Goal: Transaction & Acquisition: Book appointment/travel/reservation

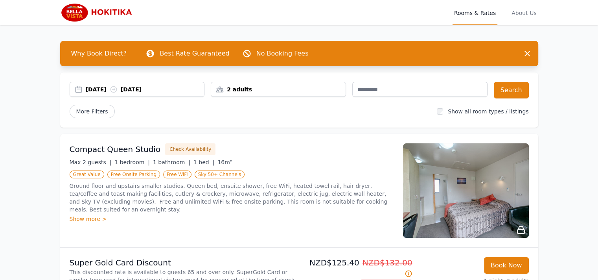
click at [109, 88] on div "[DATE] [DATE]" at bounding box center [145, 89] width 119 height 8
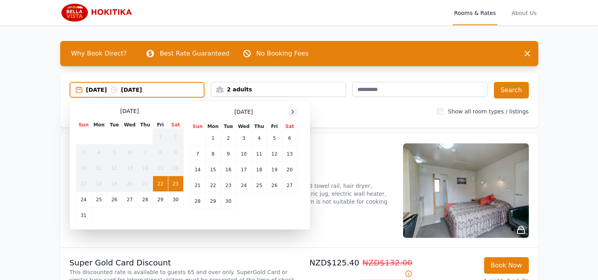
click at [289, 110] on div at bounding box center [292, 111] width 9 height 9
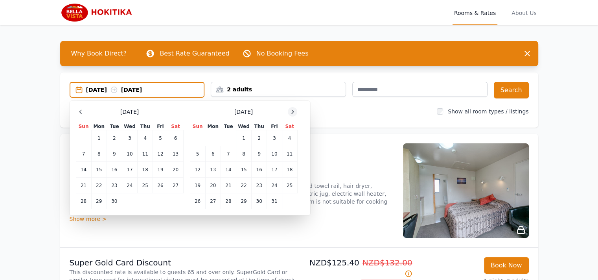
click at [289, 110] on div at bounding box center [292, 111] width 9 height 9
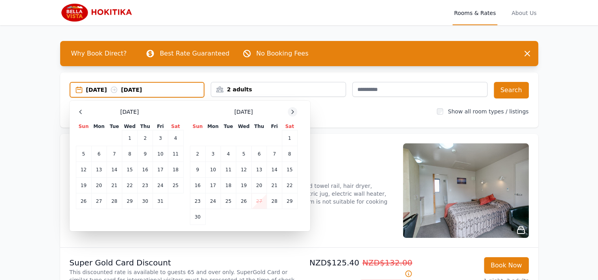
click at [289, 110] on div at bounding box center [292, 111] width 9 height 9
click at [291, 183] on td "27" at bounding box center [289, 185] width 15 height 16
click at [200, 200] on td "28" at bounding box center [197, 201] width 15 height 16
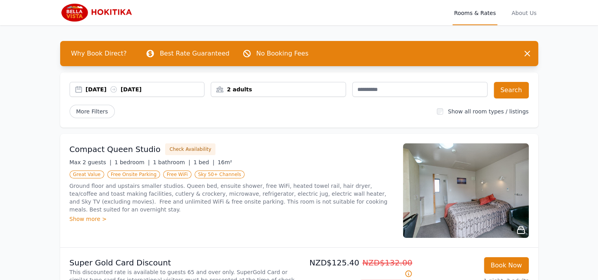
click at [278, 89] on div "2 adults" at bounding box center [278, 89] width 135 height 8
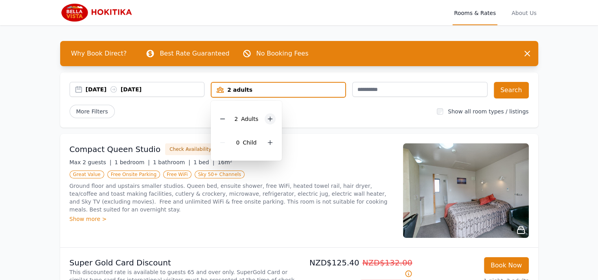
click at [269, 118] on icon at bounding box center [270, 119] width 4 height 4
click at [508, 87] on button "Search" at bounding box center [511, 90] width 35 height 17
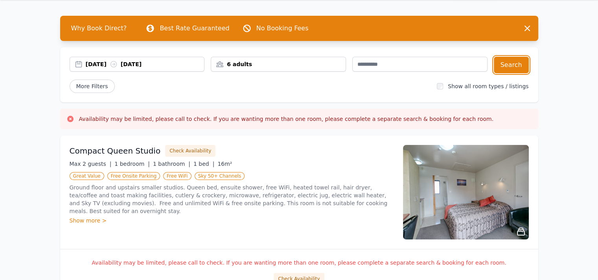
scroll to position [25, 0]
click at [256, 66] on div "6 adults" at bounding box center [278, 64] width 135 height 8
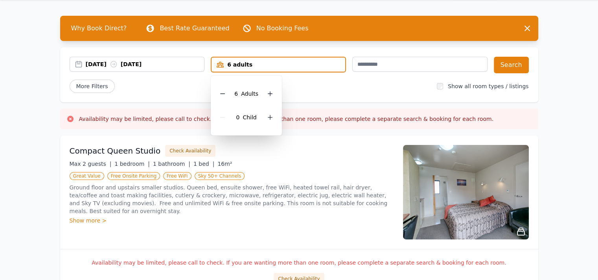
drag, startPoint x: 302, startPoint y: 78, endPoint x: 411, endPoint y: 9, distance: 129.2
drag, startPoint x: 411, startPoint y: 9, endPoint x: 283, endPoint y: 90, distance: 151.8
click at [283, 90] on div "More Filters" at bounding box center [251, 85] width 362 height 13
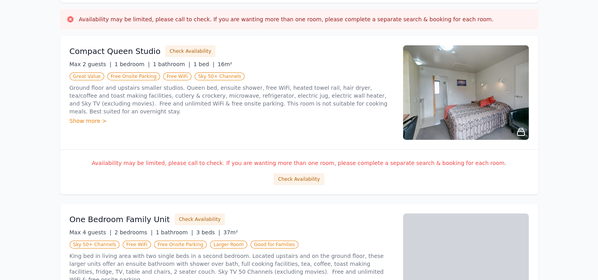
scroll to position [126, 0]
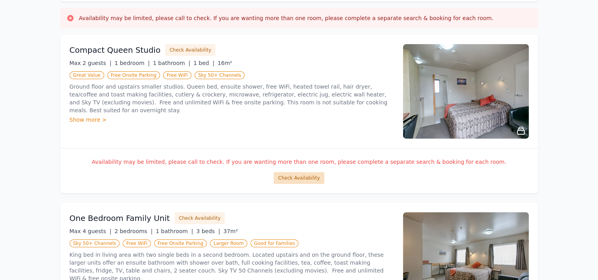
click at [288, 177] on button "Check Availability" at bounding box center [299, 178] width 50 height 12
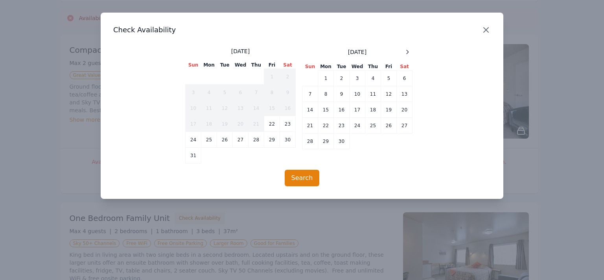
click at [484, 31] on icon "button" at bounding box center [486, 29] width 9 height 9
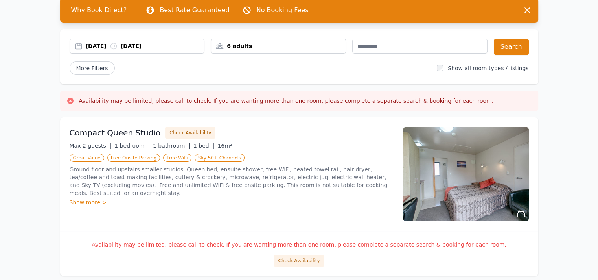
scroll to position [0, 0]
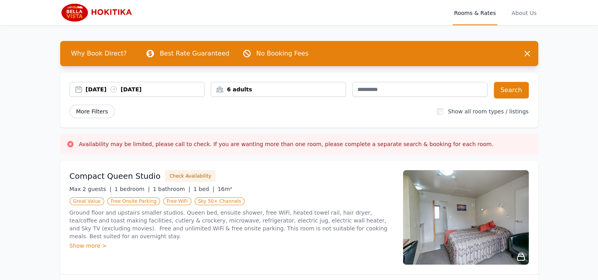
click at [94, 110] on span "More Filters" at bounding box center [92, 111] width 45 height 13
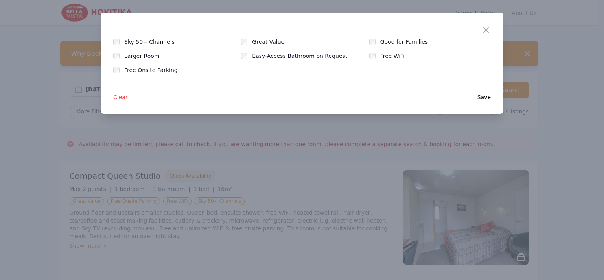
click at [116, 97] on span "Clear" at bounding box center [120, 97] width 15 height 8
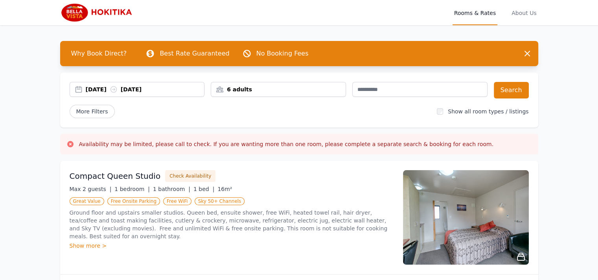
click at [270, 91] on div "6 adults" at bounding box center [278, 89] width 135 height 8
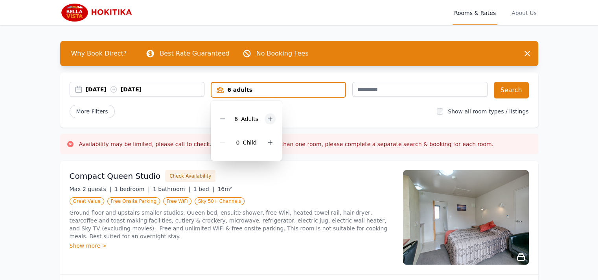
click at [269, 119] on icon at bounding box center [270, 119] width 6 height 6
click at [224, 119] on icon at bounding box center [223, 119] width 6 height 6
click at [341, 116] on div "More Filters" at bounding box center [251, 111] width 362 height 13
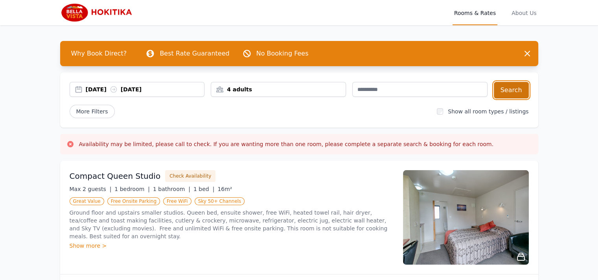
click at [513, 88] on button "Search" at bounding box center [511, 90] width 35 height 17
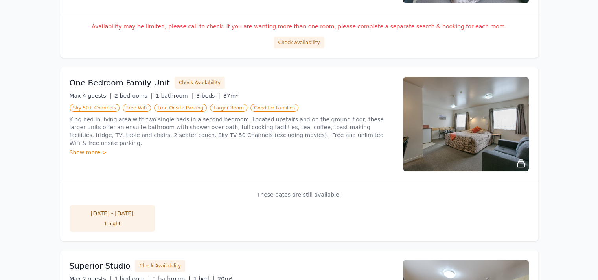
scroll to position [262, 0]
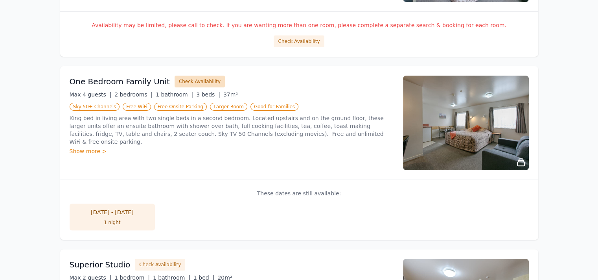
click at [184, 82] on button "Check Availability" at bounding box center [200, 82] width 50 height 12
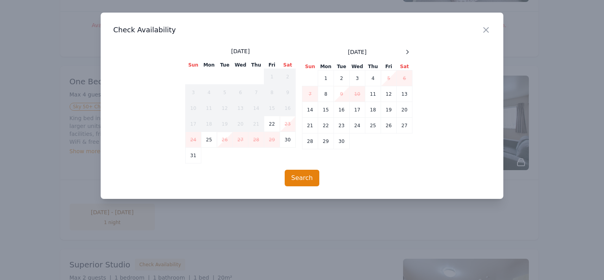
click at [127, 224] on div at bounding box center [302, 140] width 604 height 280
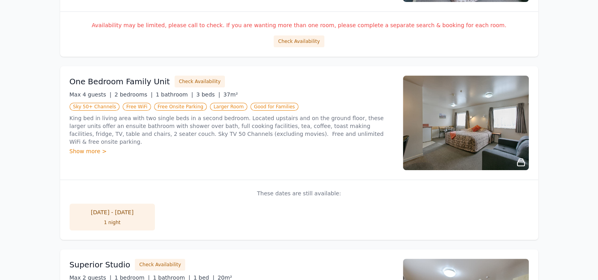
click at [107, 223] on div "1 night" at bounding box center [112, 222] width 70 height 6
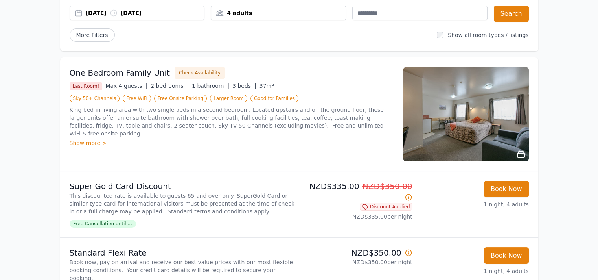
scroll to position [76, 0]
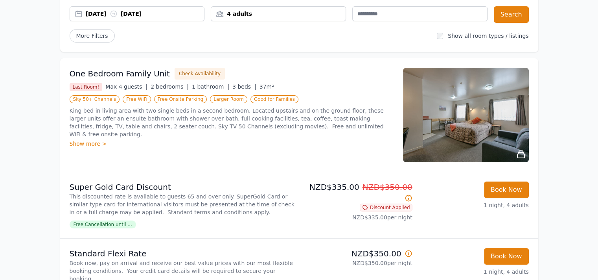
click at [305, 11] on div "4 adults" at bounding box center [278, 14] width 135 height 8
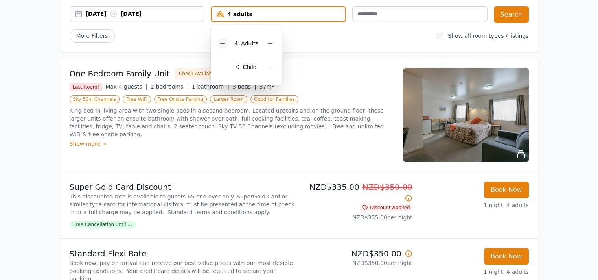
click at [223, 44] on icon at bounding box center [223, 43] width 6 height 6
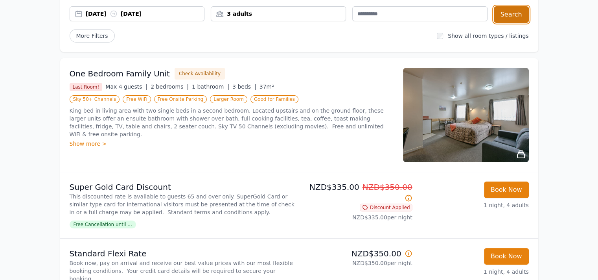
click at [512, 17] on button "Search" at bounding box center [511, 14] width 35 height 17
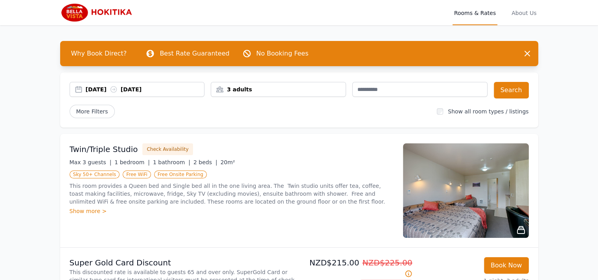
drag, startPoint x: 589, startPoint y: 133, endPoint x: 576, endPoint y: 74, distance: 60.3
click at [330, 89] on div "3 adults" at bounding box center [278, 89] width 135 height 8
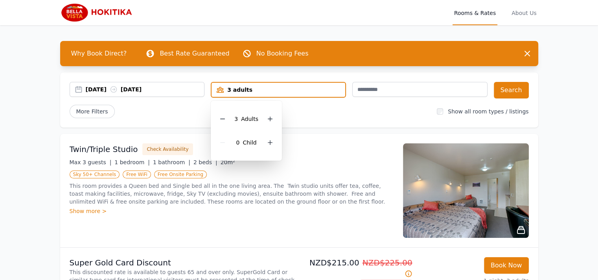
drag, startPoint x: 225, startPoint y: 118, endPoint x: 105, endPoint y: 89, distance: 123.8
click at [105, 89] on div "[DATE] [DATE]" at bounding box center [145, 89] width 119 height 8
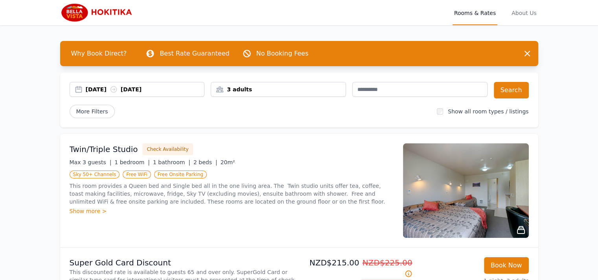
click at [105, 89] on div "[DATE] [DATE]" at bounding box center [145, 89] width 119 height 8
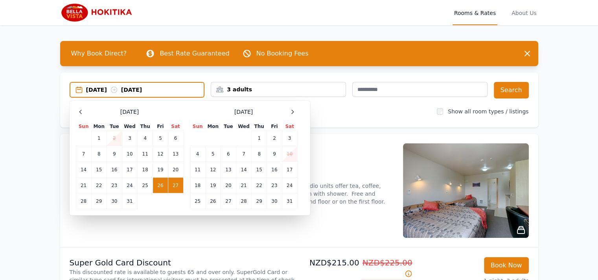
click at [175, 182] on td "27" at bounding box center [175, 185] width 15 height 16
click at [81, 199] on td "28" at bounding box center [83, 201] width 15 height 16
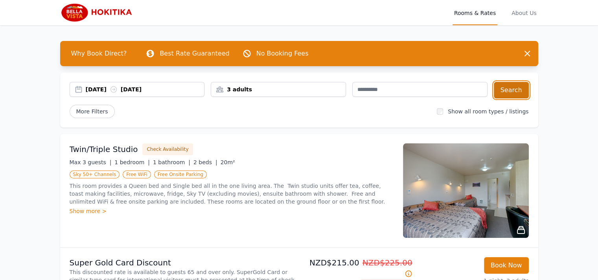
click at [509, 90] on button "Search" at bounding box center [511, 90] width 35 height 17
click at [264, 87] on div "3 adults" at bounding box center [278, 89] width 135 height 8
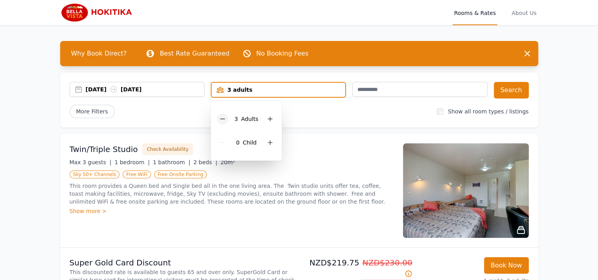
click at [222, 119] on icon at bounding box center [223, 119] width 6 height 6
click at [505, 87] on button "Search" at bounding box center [511, 90] width 35 height 17
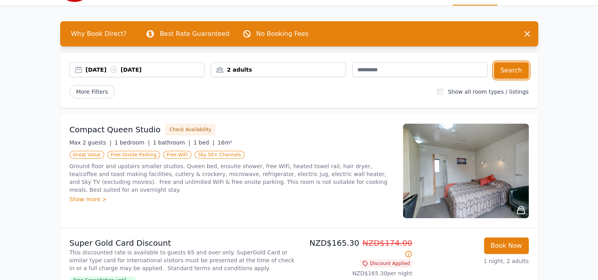
scroll to position [20, 0]
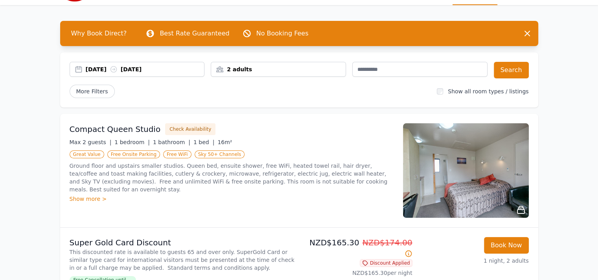
click at [472, 184] on img at bounding box center [466, 170] width 126 height 94
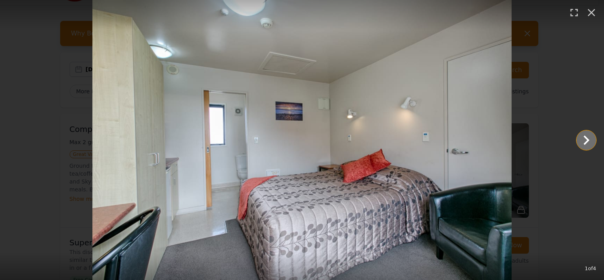
click at [585, 140] on icon "Show slide 2 of 4" at bounding box center [586, 140] width 19 height 19
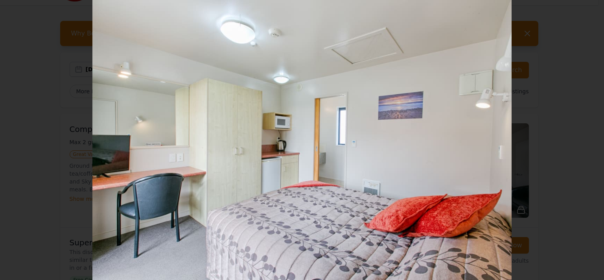
click at [585, 140] on icon "Show slide 3 of 4" at bounding box center [586, 140] width 19 height 19
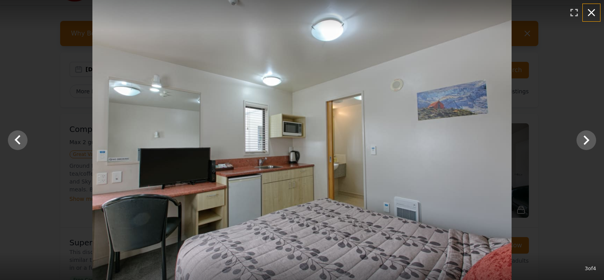
click at [591, 11] on icon "button" at bounding box center [591, 12] width 7 height 7
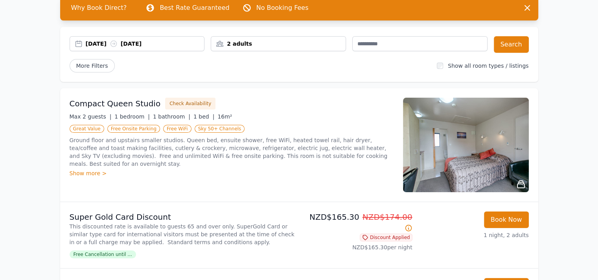
scroll to position [0, 0]
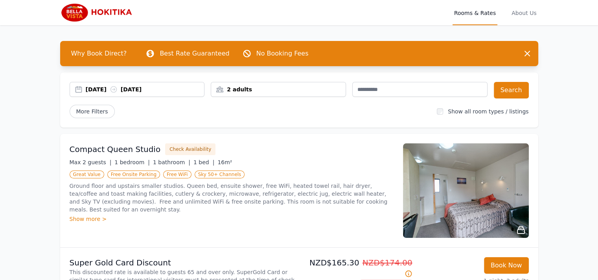
drag, startPoint x: 95, startPoint y: 12, endPoint x: 87, endPoint y: 11, distance: 8.7
click at [87, 11] on img at bounding box center [98, 12] width 76 height 19
